Goal: Task Accomplishment & Management: Complete application form

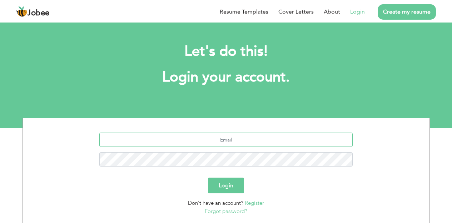
click at [234, 142] on input "text" at bounding box center [225, 140] width 253 height 14
type input "[EMAIL_ADDRESS][DOMAIN_NAME]"
click at [236, 185] on button "Login" at bounding box center [226, 186] width 36 height 16
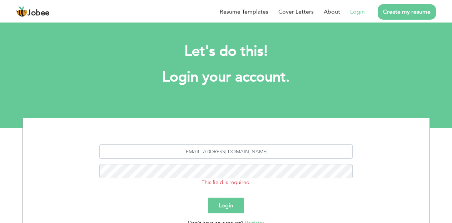
click at [223, 205] on button "Login" at bounding box center [226, 206] width 36 height 16
